Goal: Navigation & Orientation: Find specific page/section

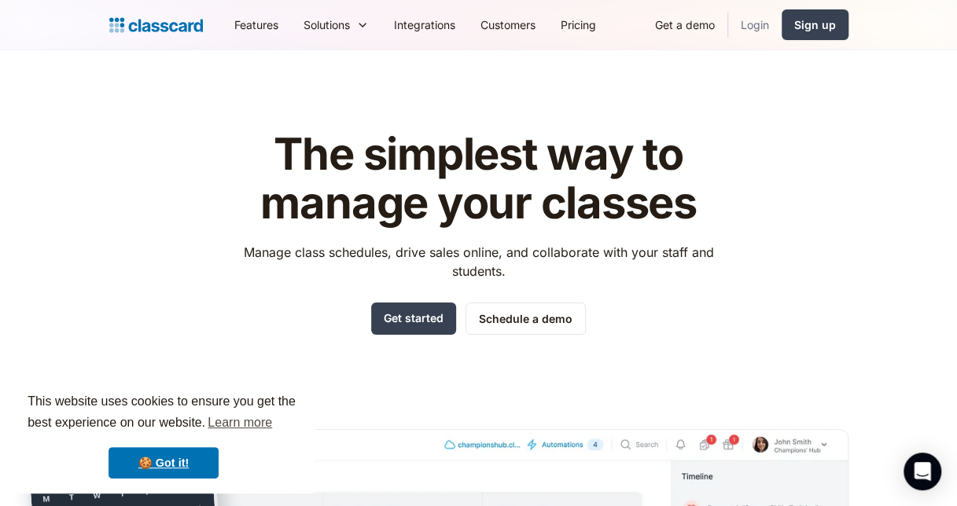
click at [752, 25] on link "Login" at bounding box center [754, 24] width 53 height 35
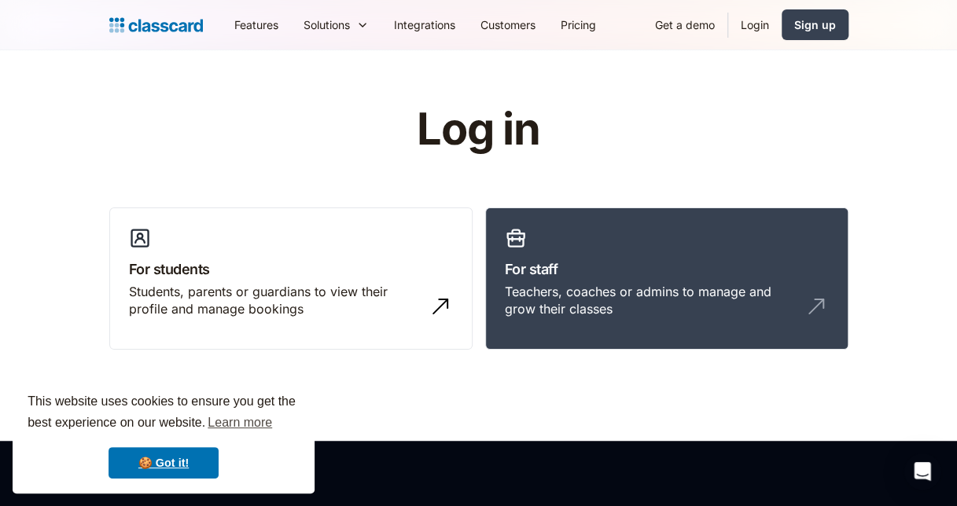
click at [752, 25] on link "Login" at bounding box center [754, 24] width 53 height 35
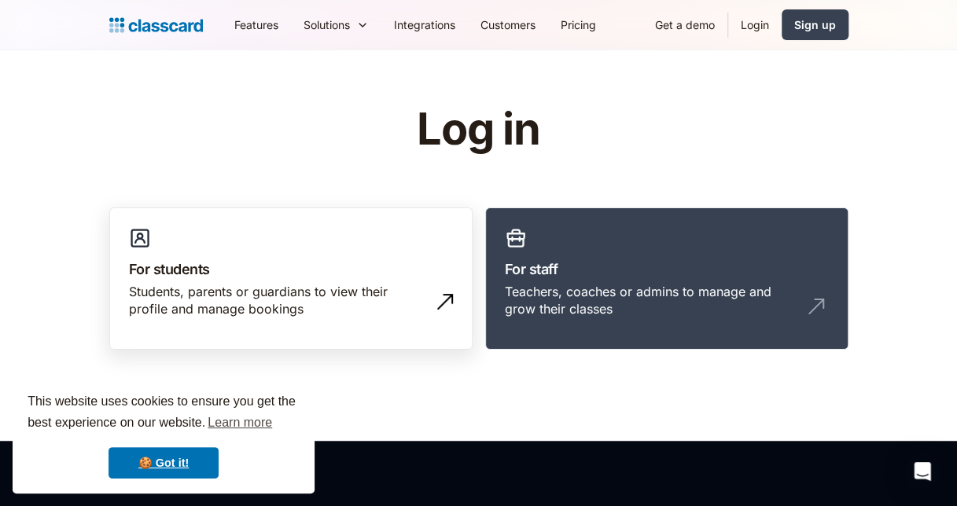
click at [358, 282] on link "For students Students, parents or guardians to view their profile and manage bo…" at bounding box center [290, 279] width 363 height 143
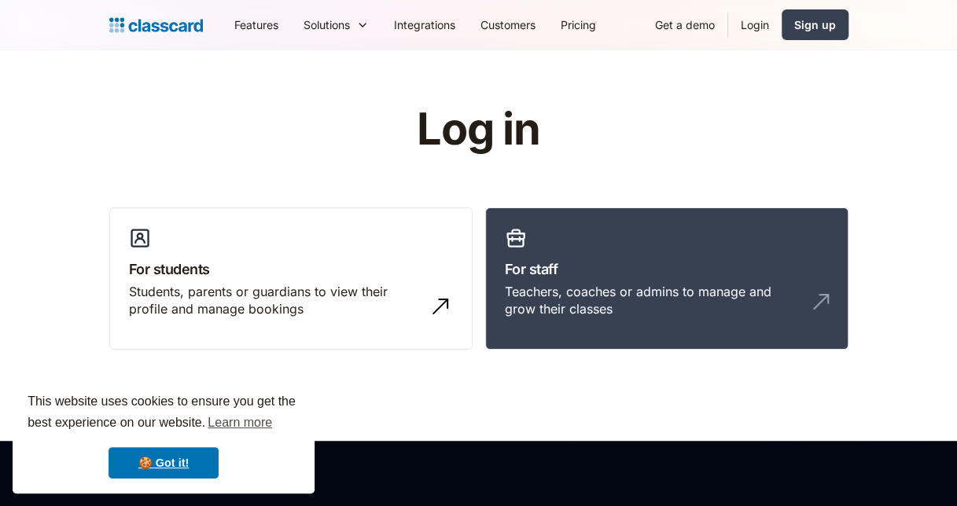
click at [612, 256] on link "For staff Teachers, coaches or admins to manage and grow their classes" at bounding box center [666, 279] width 363 height 143
